Goal: Navigation & Orientation: Find specific page/section

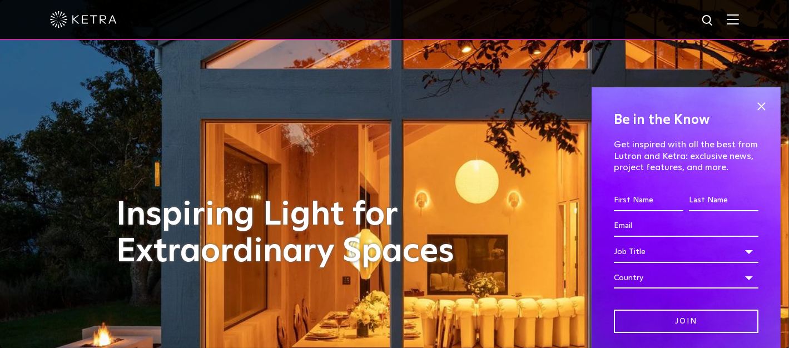
click at [739, 20] on img at bounding box center [733, 19] width 12 height 11
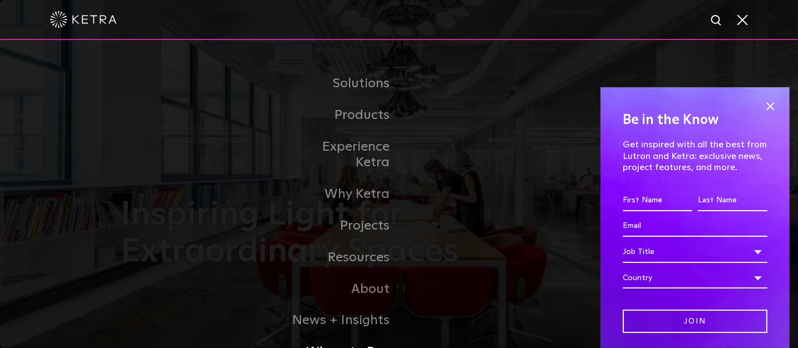
click at [355, 337] on link "Where to Buy" at bounding box center [342, 353] width 114 height 32
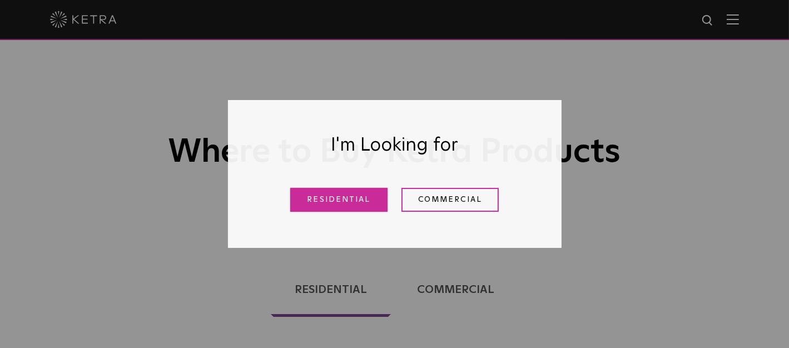
click at [341, 199] on link "Residential" at bounding box center [338, 200] width 97 height 24
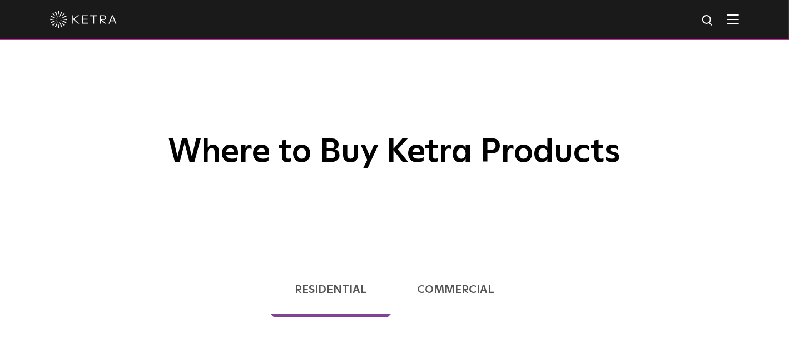
scroll to position [284, 0]
